Goal: Task Accomplishment & Management: Manage account settings

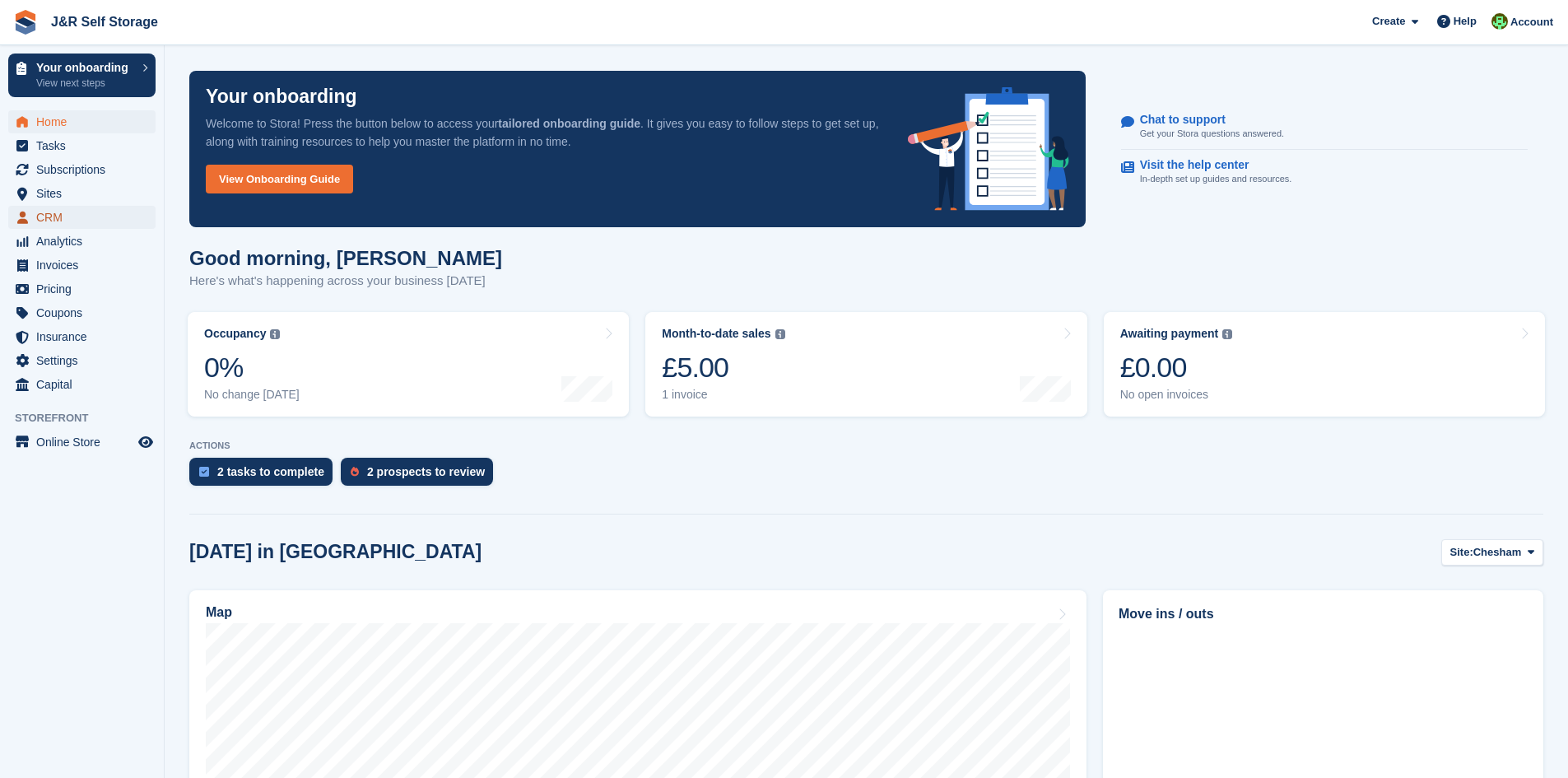
click at [71, 220] on span "CRM" at bounding box center [86, 217] width 99 height 23
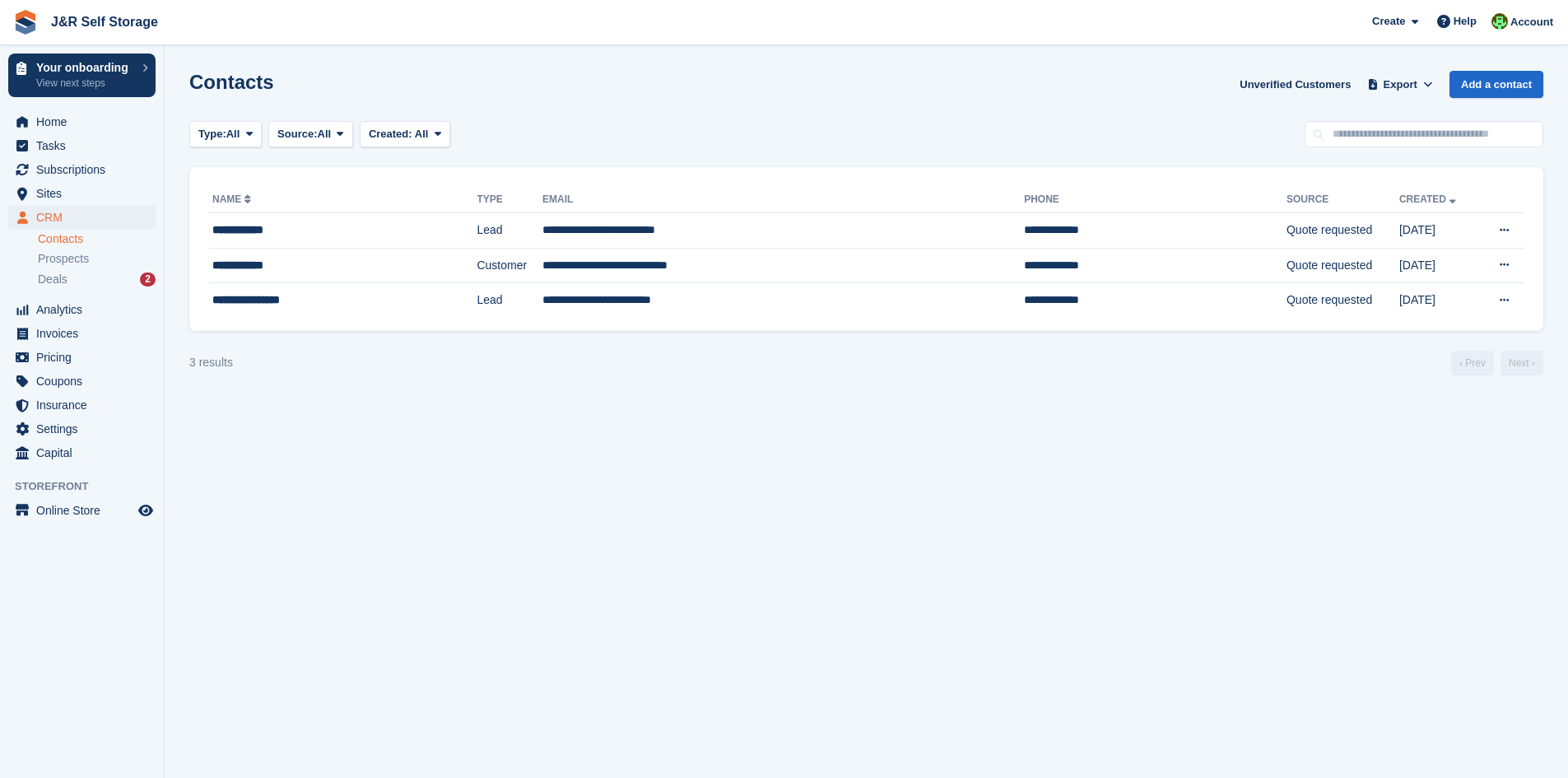
click at [80, 289] on li "Deals 2" at bounding box center [101, 279] width 126 height 19
click at [71, 279] on div "Deals 2" at bounding box center [97, 279] width 117 height 15
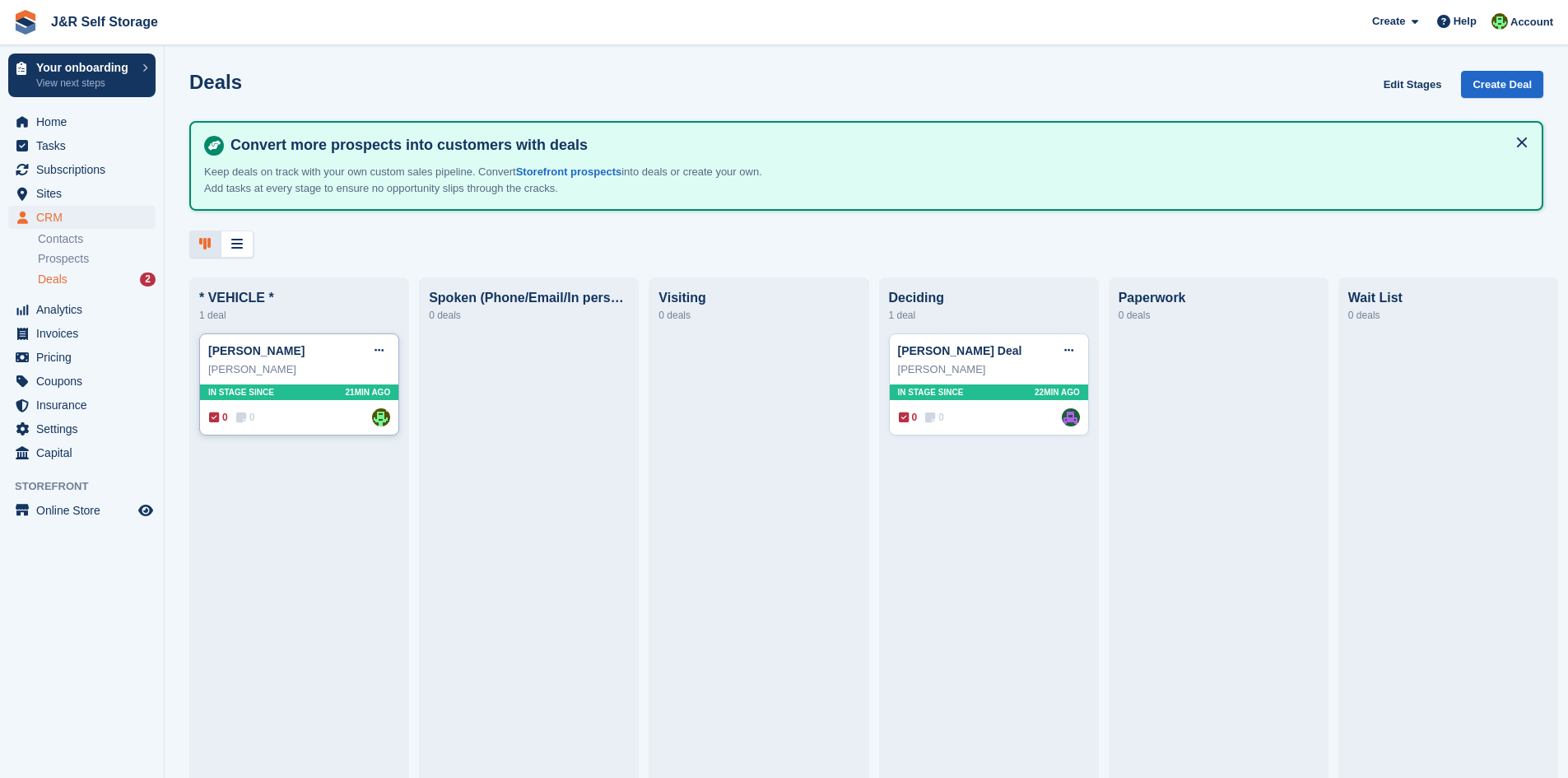
click at [249, 397] on span "In stage since" at bounding box center [241, 392] width 66 height 13
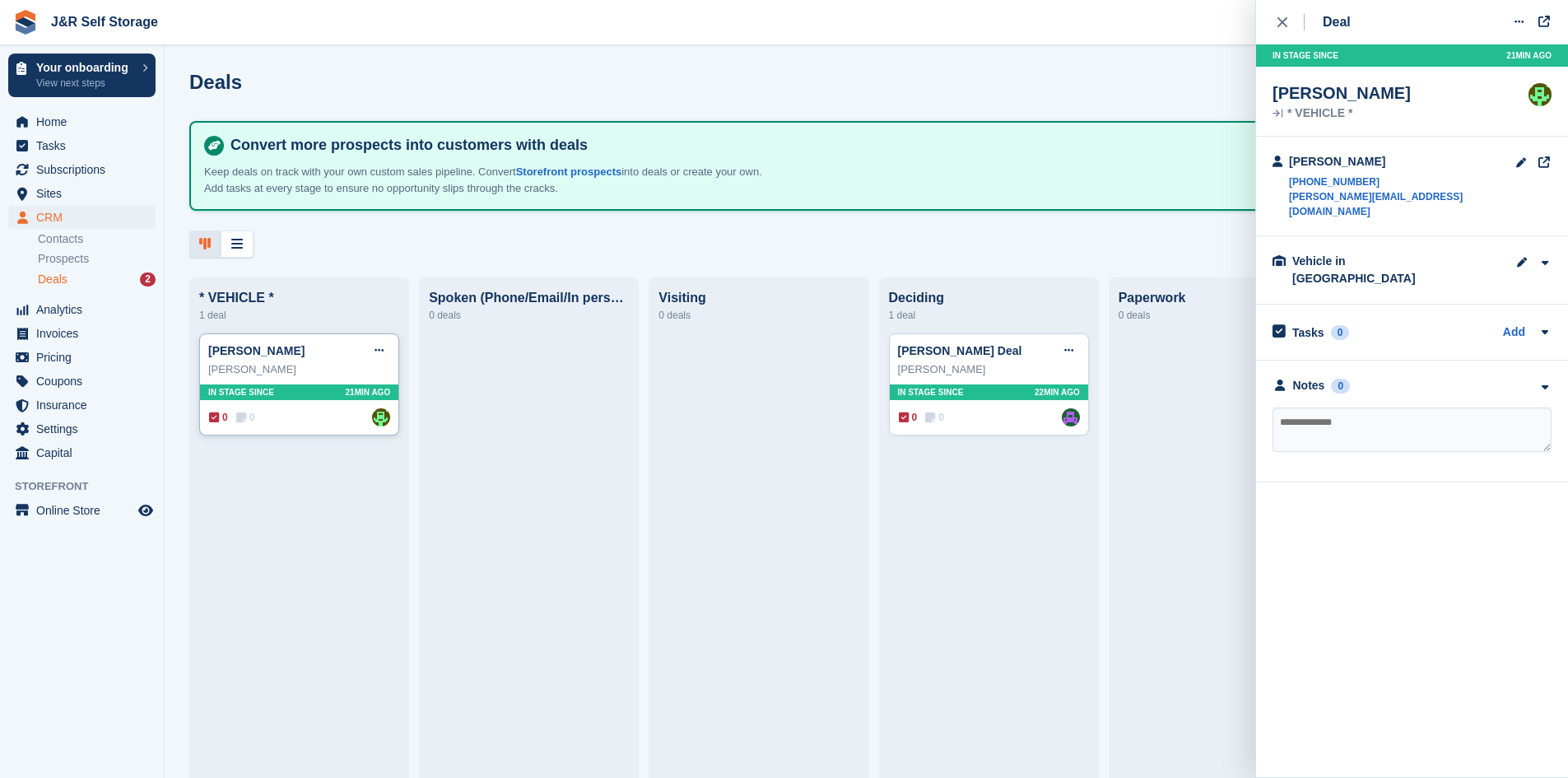
click at [287, 400] on div "In stage since 21MIN AGO" at bounding box center [299, 392] width 198 height 15
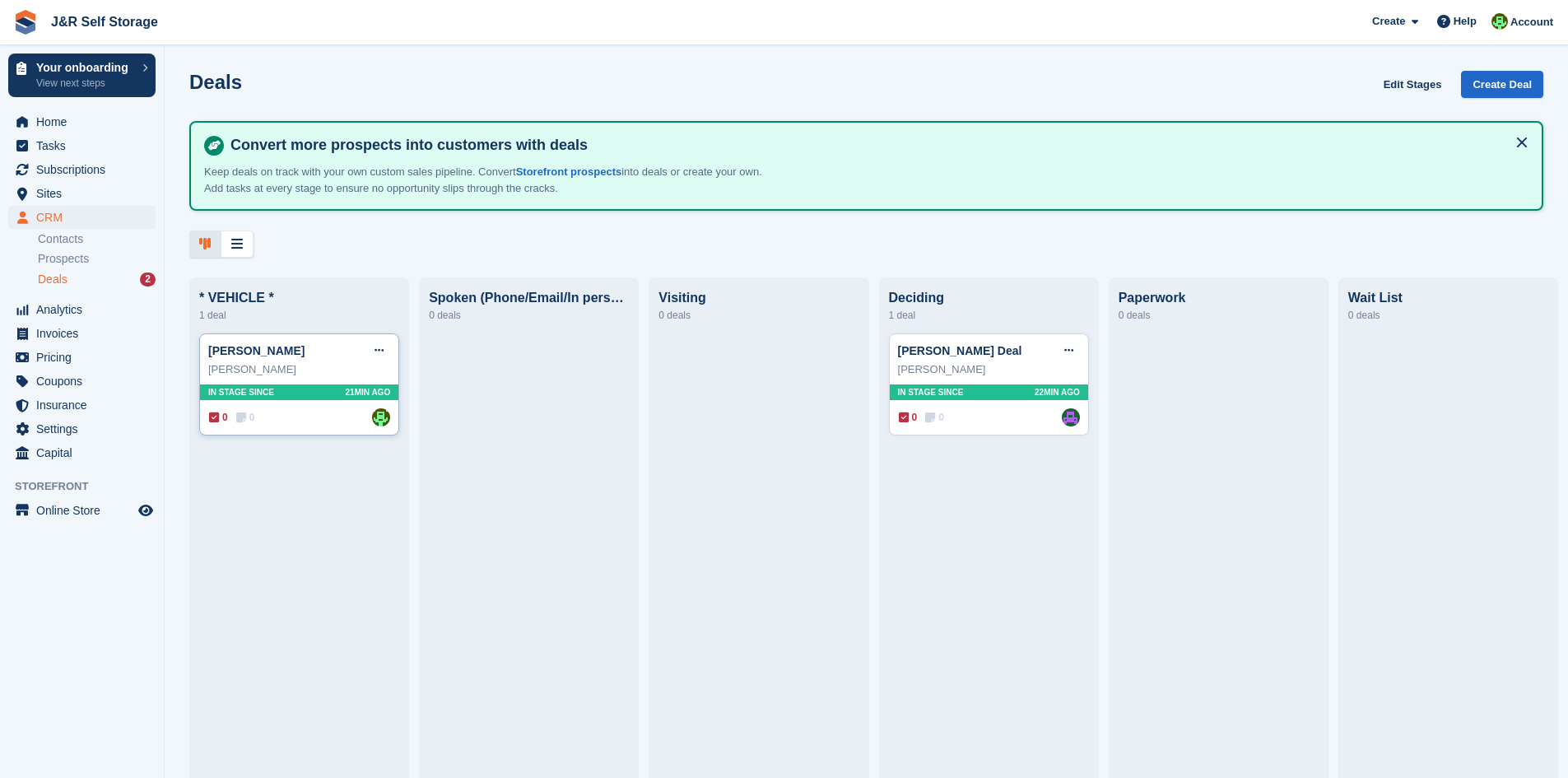
click at [287, 400] on div "In stage since 21MIN AGO" at bounding box center [299, 392] width 198 height 15
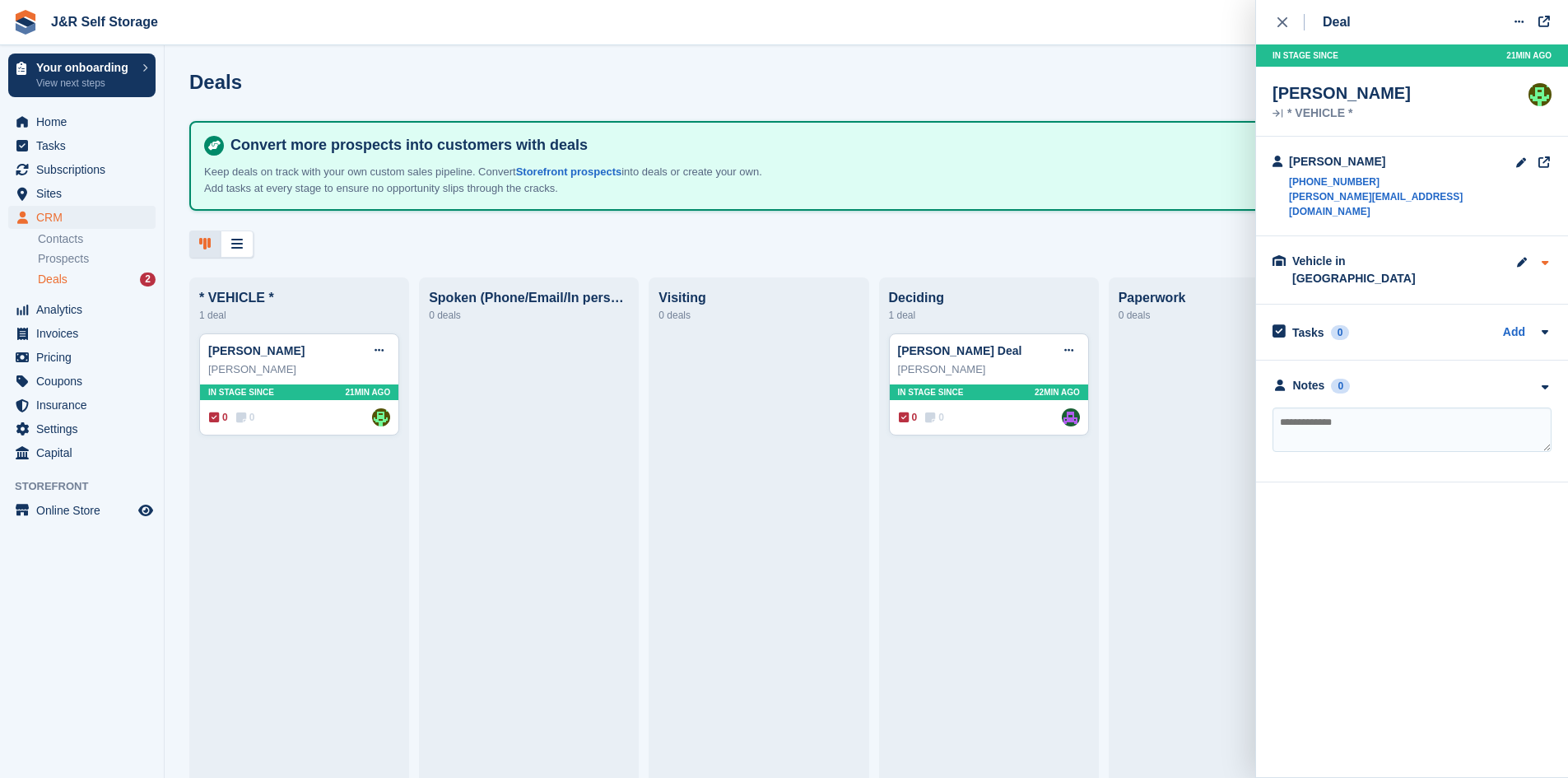
click at [1541, 258] on icon "button" at bounding box center [1544, 263] width 14 height 11
click at [1545, 325] on icon at bounding box center [1544, 331] width 13 height 13
click at [1530, 94] on img at bounding box center [1540, 94] width 23 height 23
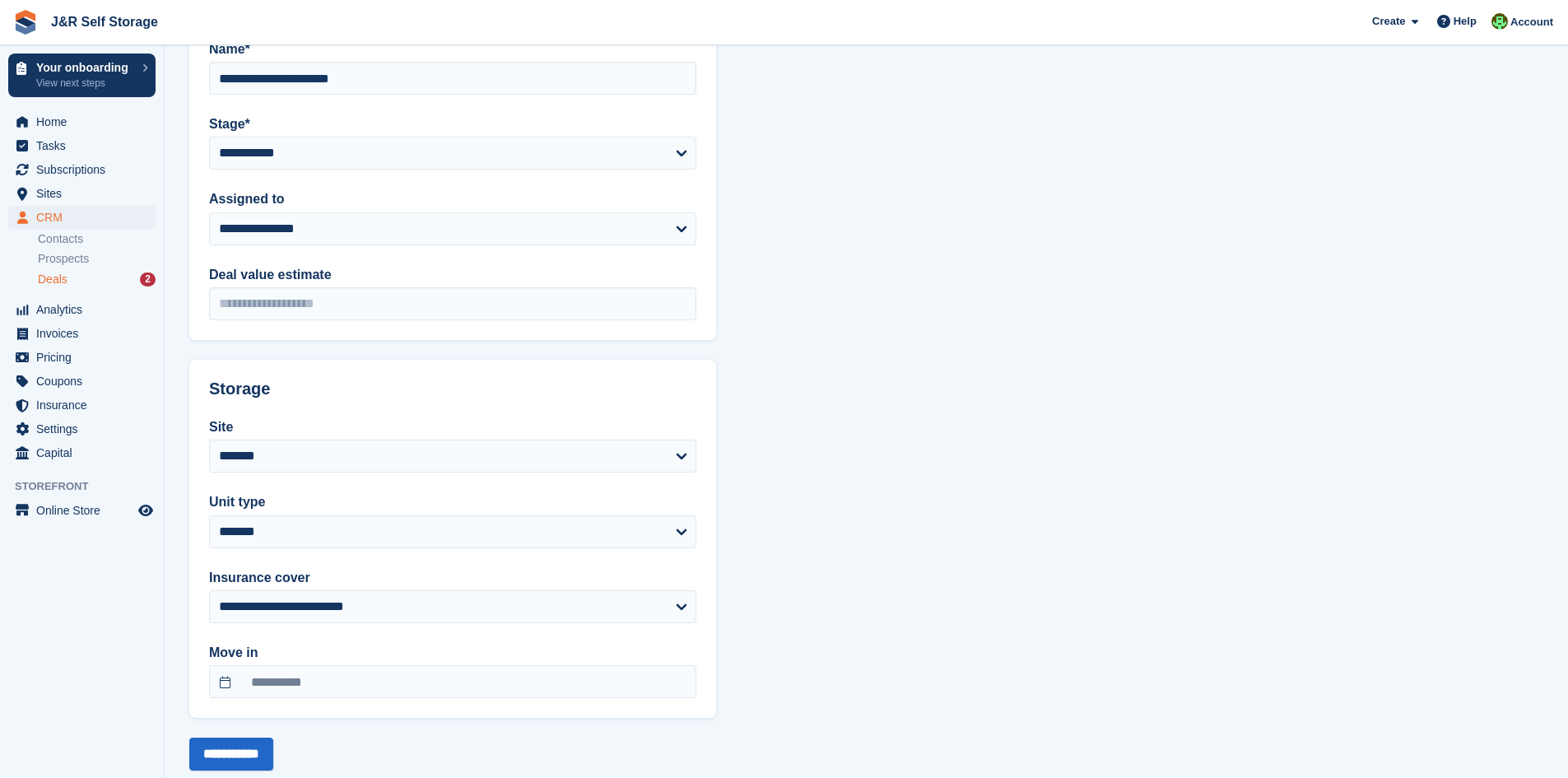
scroll to position [269, 0]
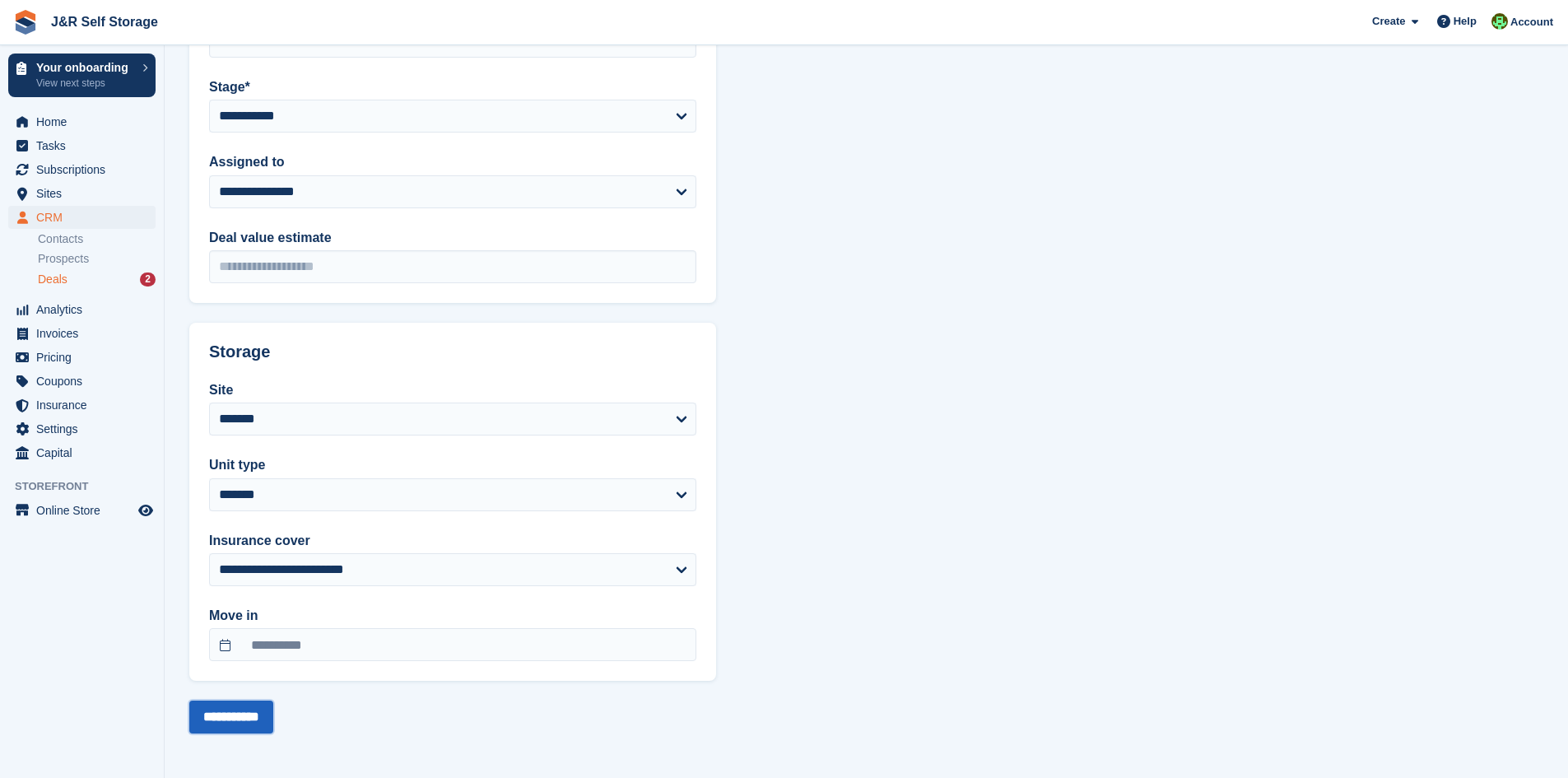
click at [254, 714] on input "**********" at bounding box center [231, 717] width 84 height 33
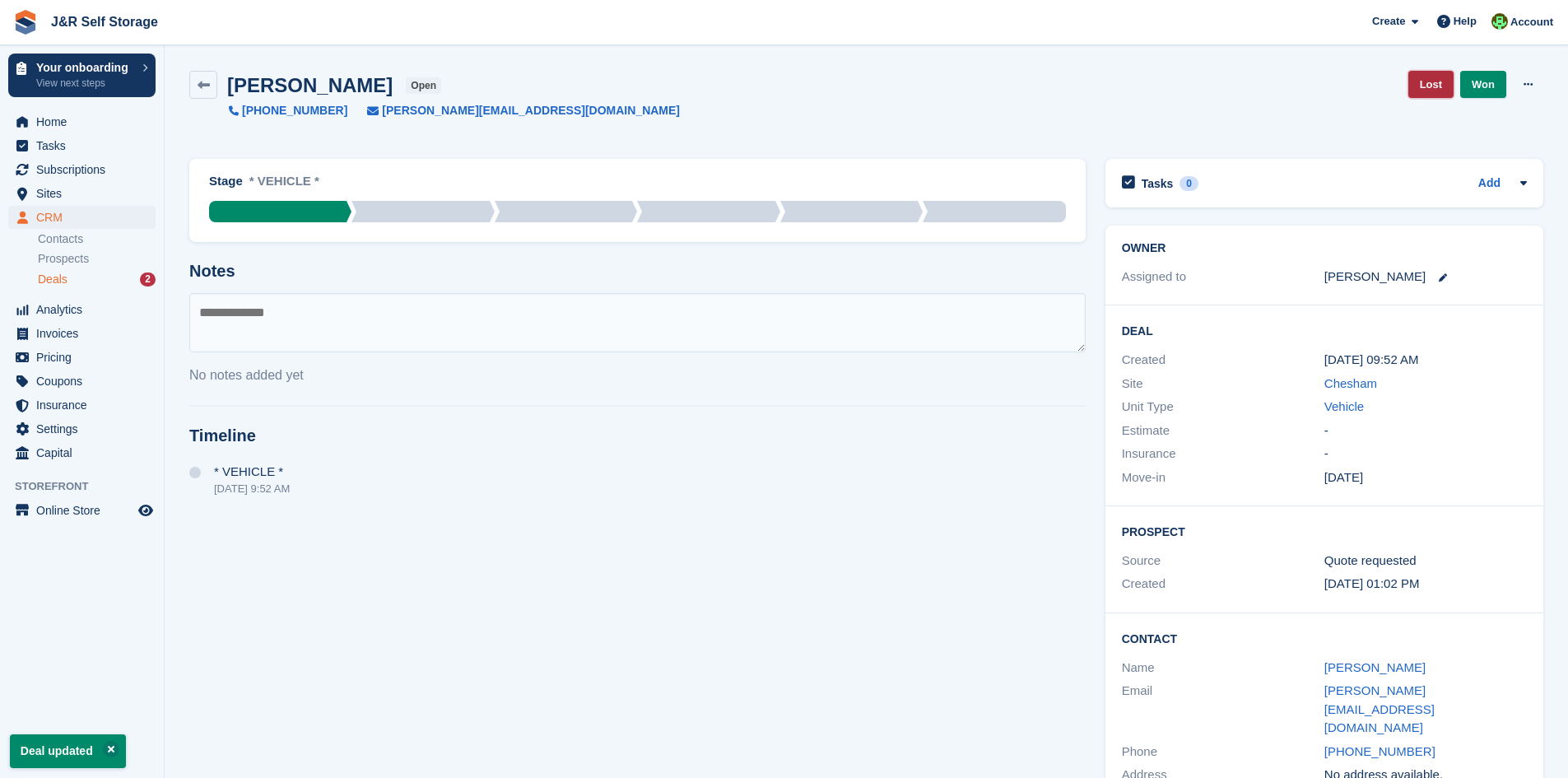
click at [1425, 83] on link "Lost" at bounding box center [1430, 84] width 45 height 27
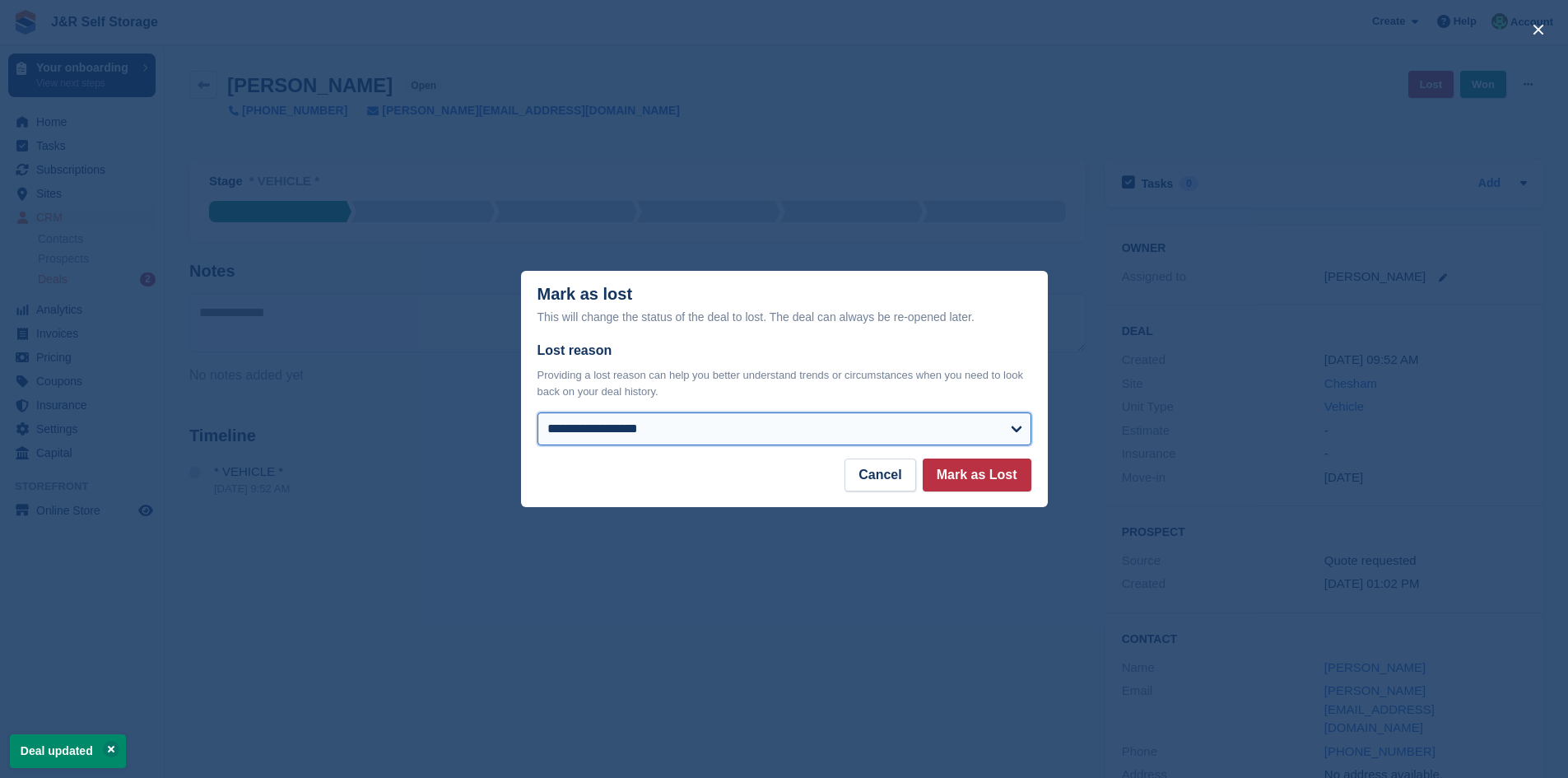
click at [953, 436] on select "**********" at bounding box center [784, 429] width 493 height 33
select select "**********"
click at [538, 415] on select "**********" at bounding box center [784, 429] width 493 height 33
click at [979, 470] on button "Mark as Lost" at bounding box center [978, 475] width 109 height 33
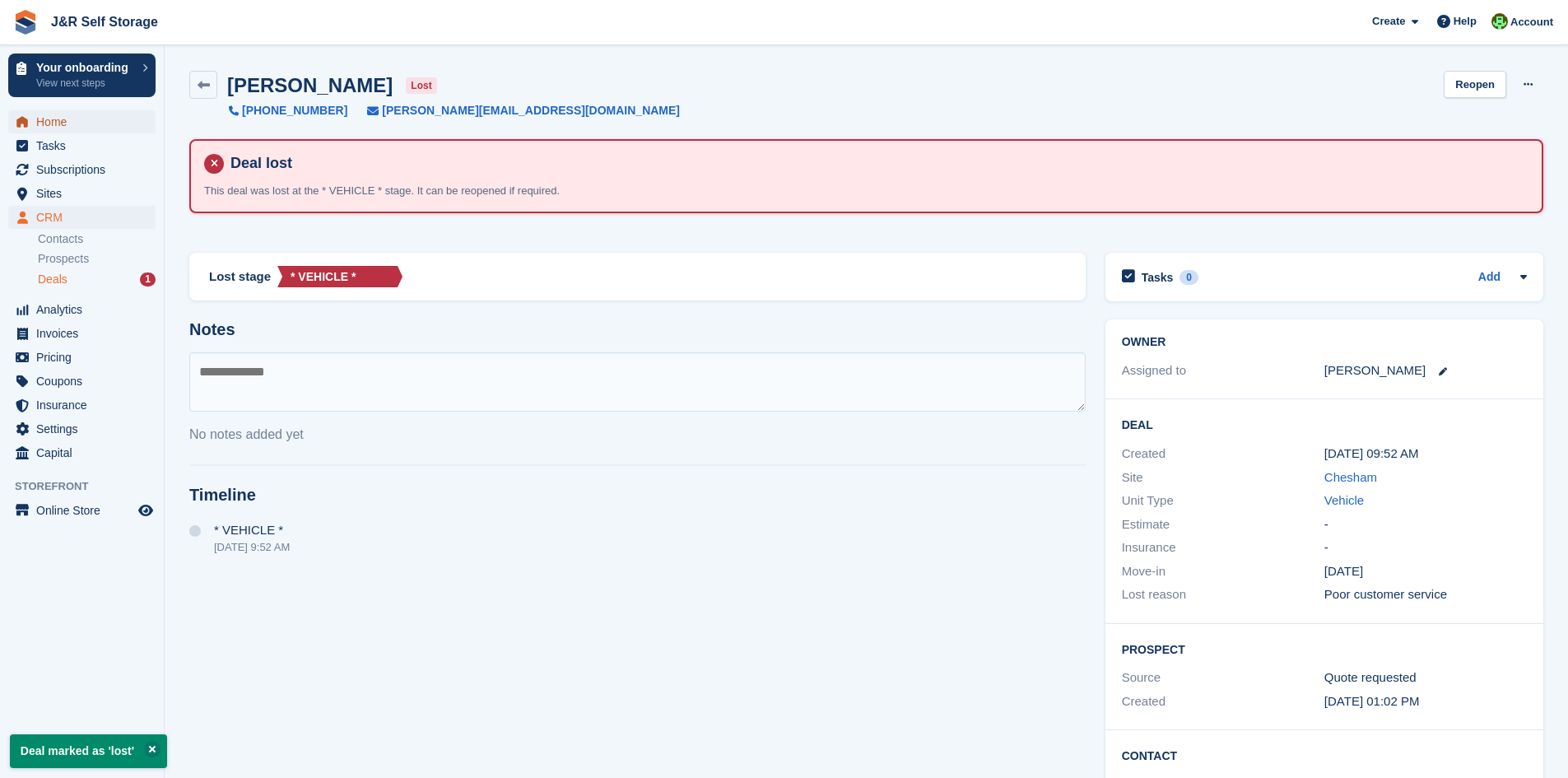
click at [60, 124] on span "Home" at bounding box center [86, 122] width 99 height 23
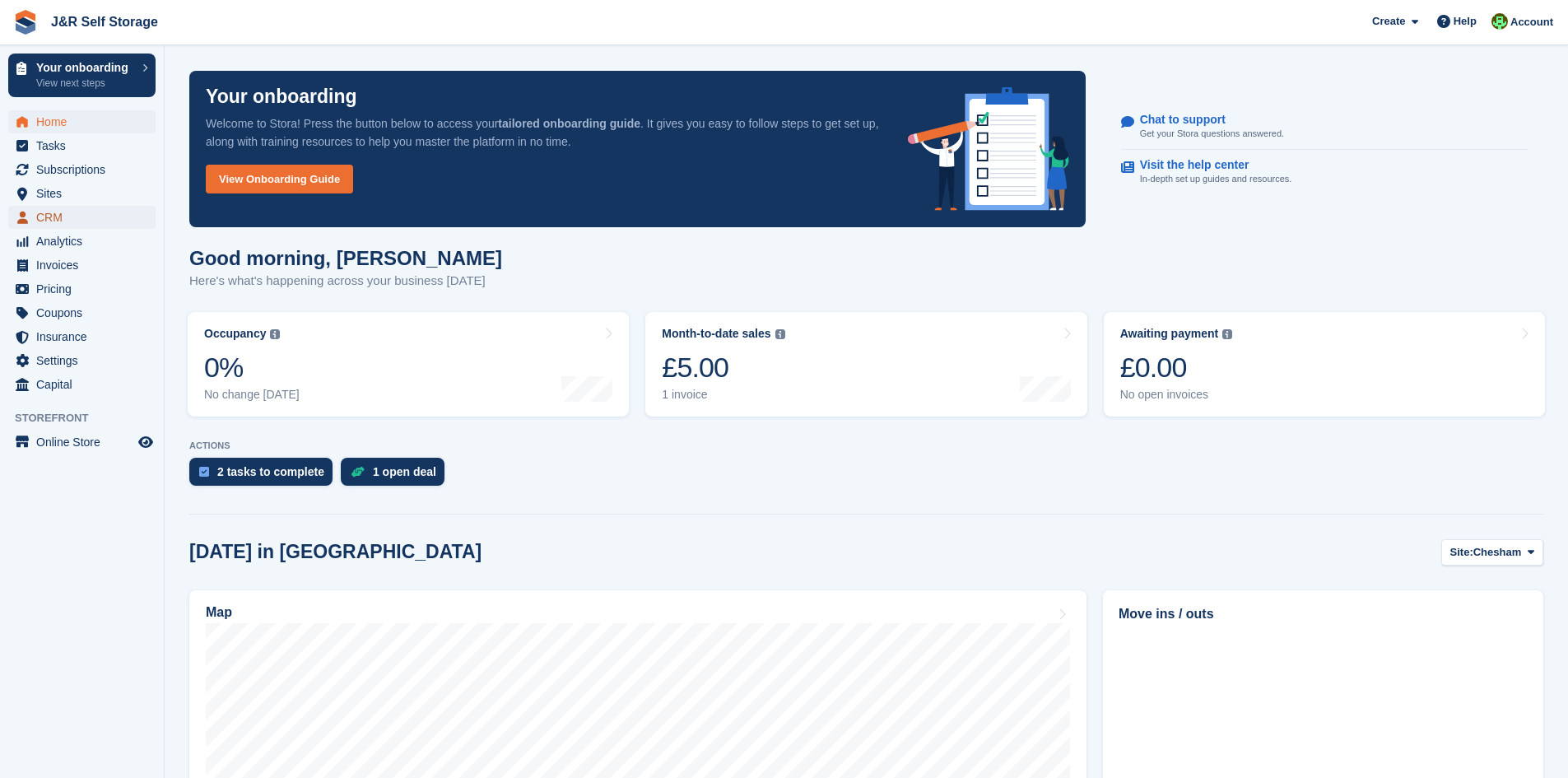
click at [59, 215] on span "CRM" at bounding box center [86, 217] width 99 height 23
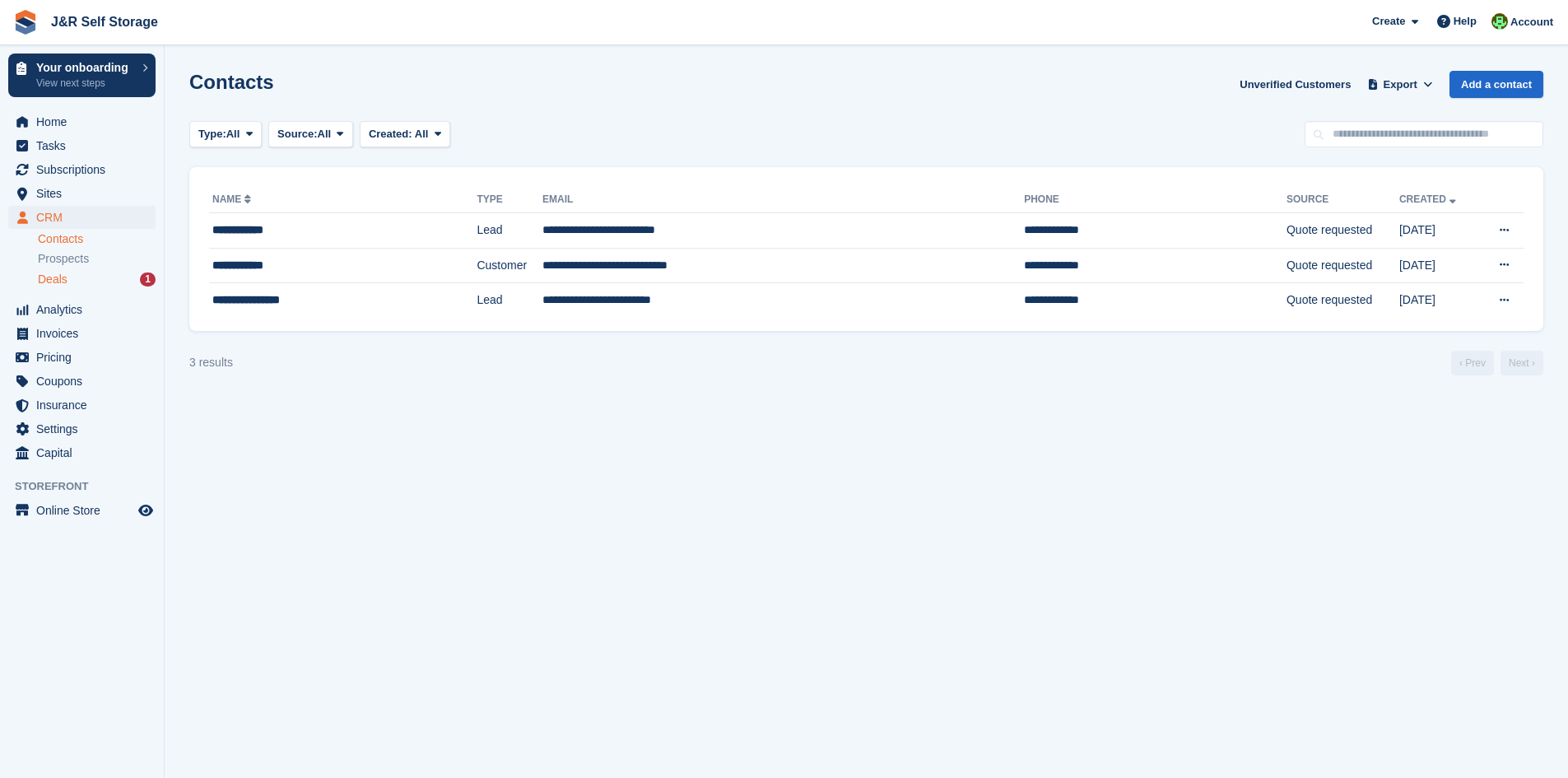
click at [109, 282] on div "Deals 1" at bounding box center [97, 279] width 117 height 15
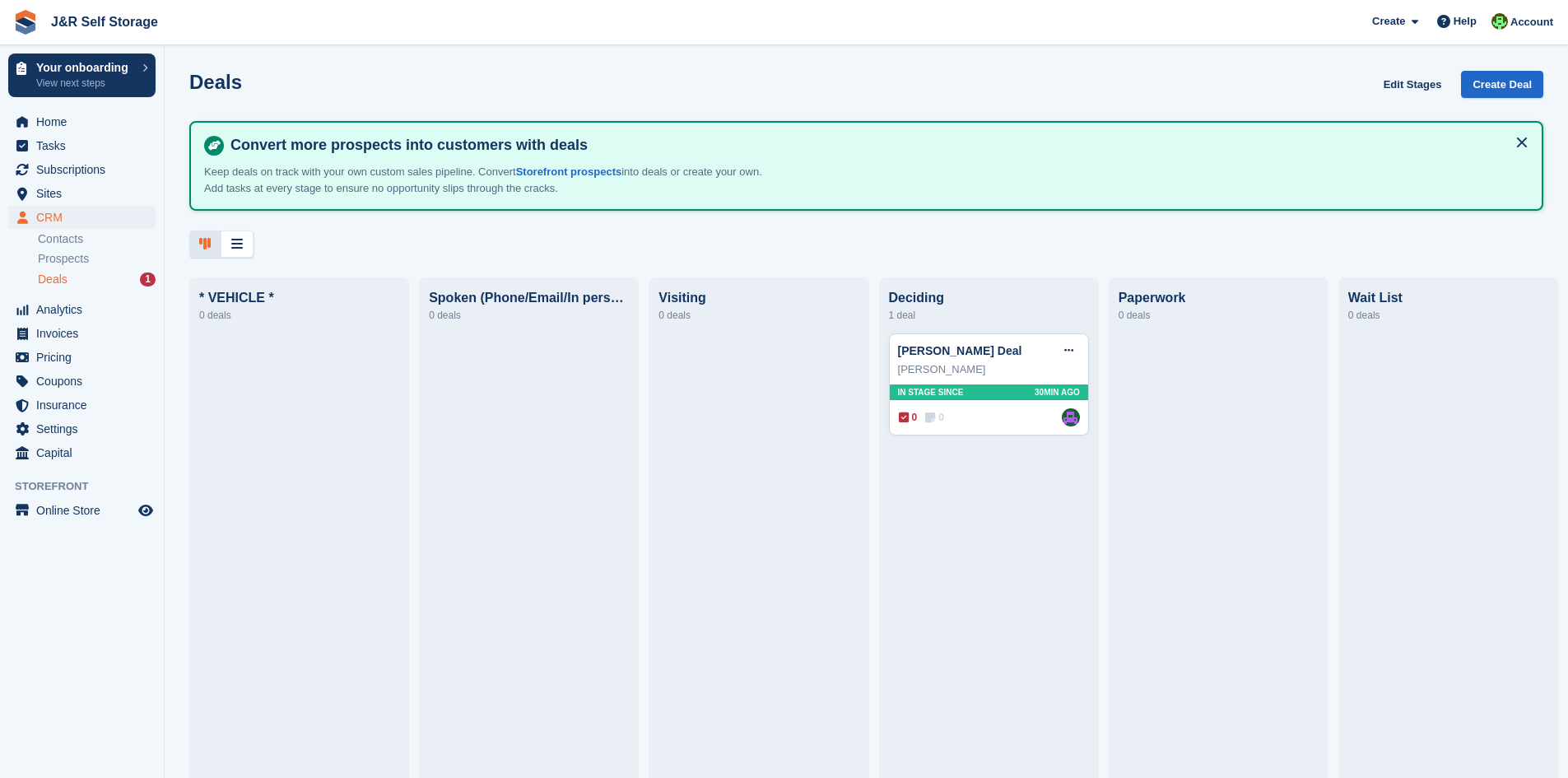
click at [73, 231] on li "Contacts" at bounding box center [101, 239] width 126 height 17
click at [73, 241] on link "Contacts" at bounding box center [97, 239] width 117 height 15
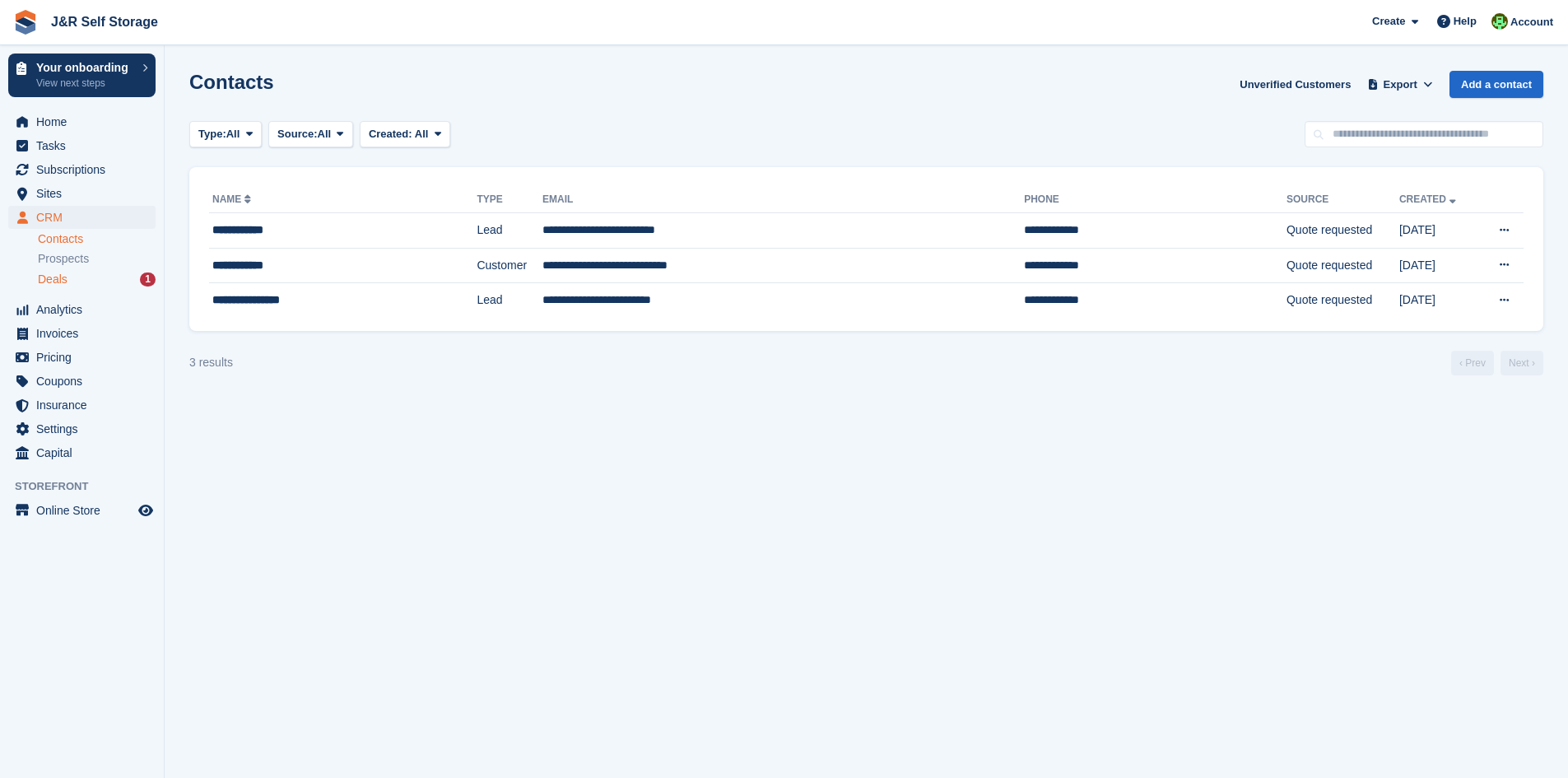
click at [104, 283] on div "Deals 1" at bounding box center [97, 279] width 117 height 15
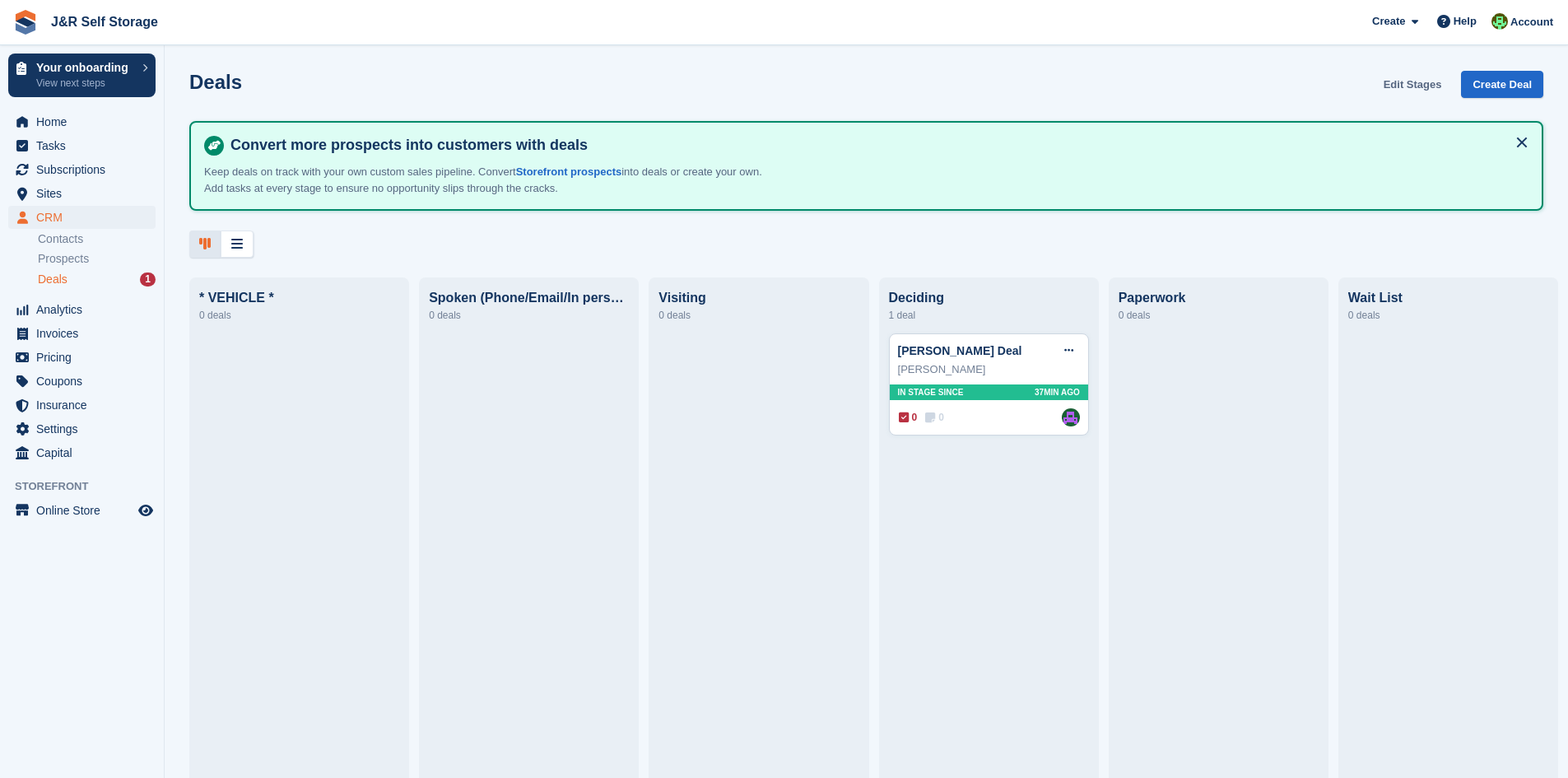
click at [1422, 86] on link "Edit Stages" at bounding box center [1413, 84] width 71 height 27
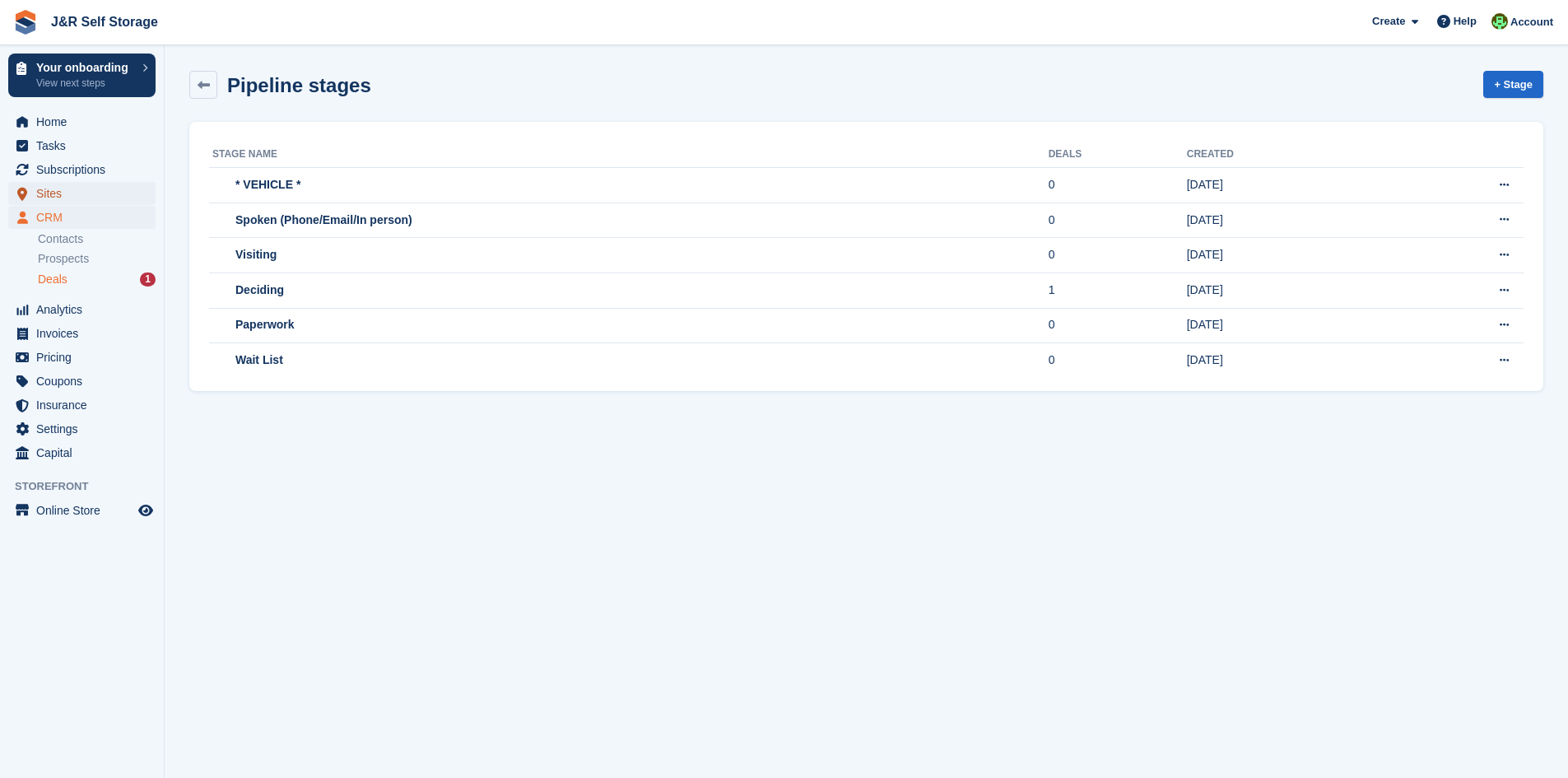
click at [63, 202] on span "Sites" at bounding box center [86, 193] width 99 height 23
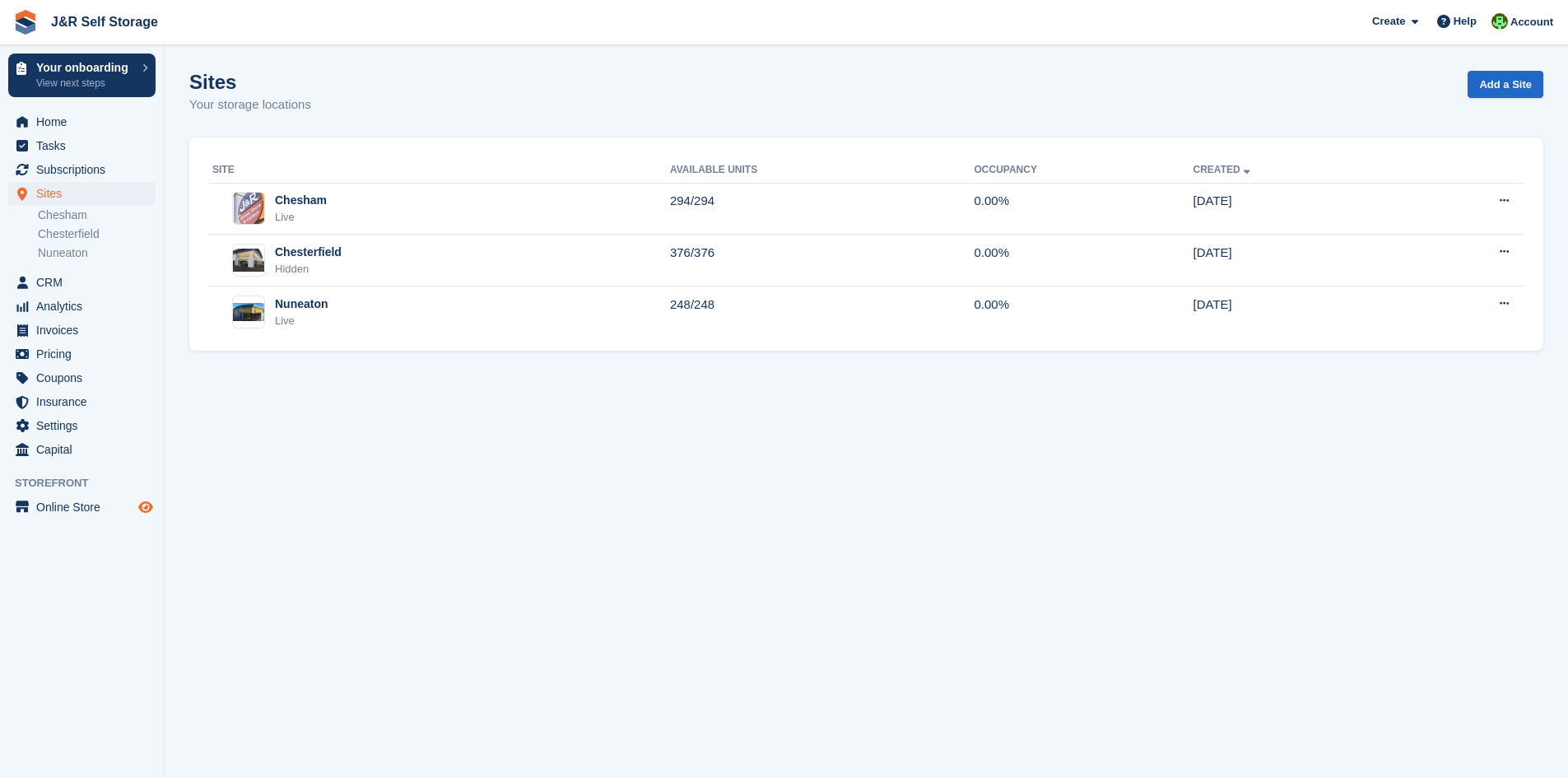
click at [147, 509] on icon "Preview store" at bounding box center [145, 506] width 14 height 13
